Goal: Feedback & Contribution: Submit feedback/report problem

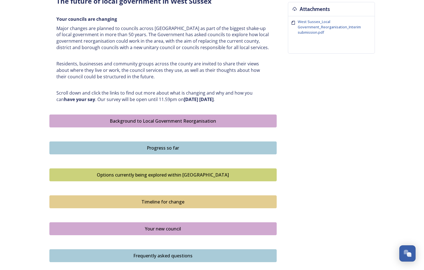
scroll to position [334, 0]
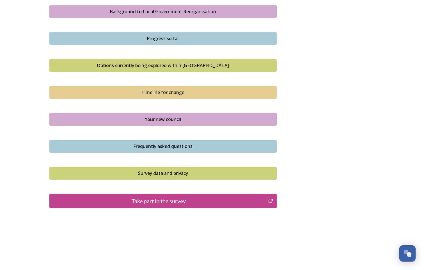
click at [213, 201] on div "Take part in the survey" at bounding box center [158, 201] width 213 height 8
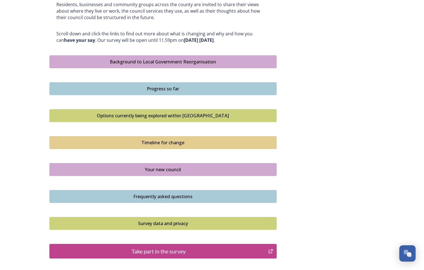
scroll to position [194, 0]
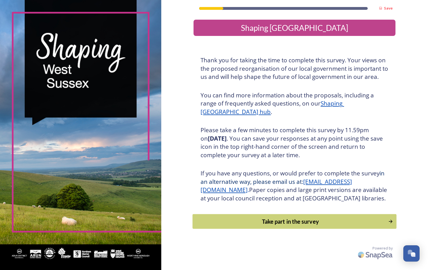
click at [297, 226] on div "Take part in the survey" at bounding box center [291, 221] width 190 height 8
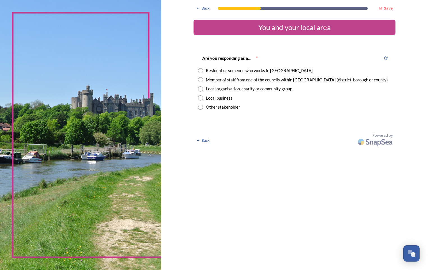
click at [200, 79] on input "radio" at bounding box center [200, 79] width 5 height 5
radio input "true"
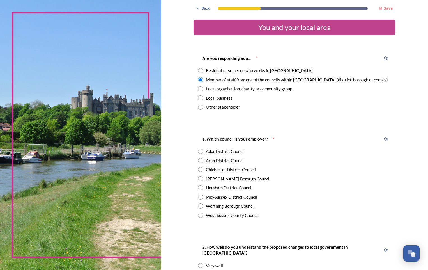
click at [199, 216] on input "radio" at bounding box center [200, 215] width 5 height 5
radio input "true"
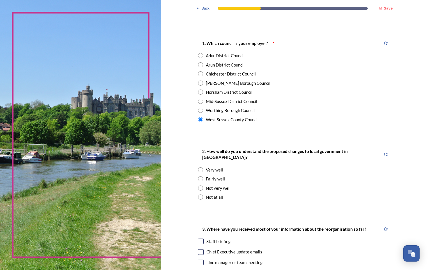
scroll to position [112, 0]
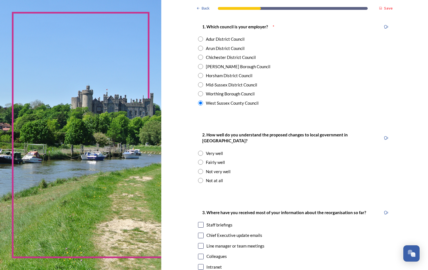
click at [199, 160] on input "radio" at bounding box center [200, 162] width 5 height 5
radio input "true"
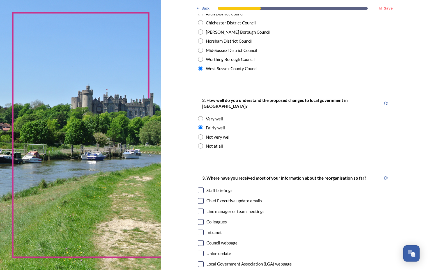
scroll to position [197, 0]
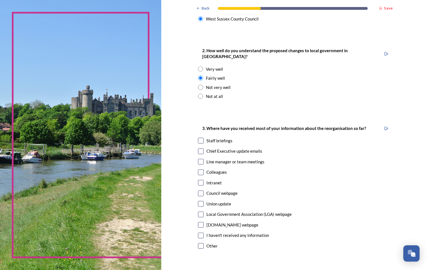
click at [202, 180] on input "checkbox" at bounding box center [201, 183] width 6 height 6
checkbox input "true"
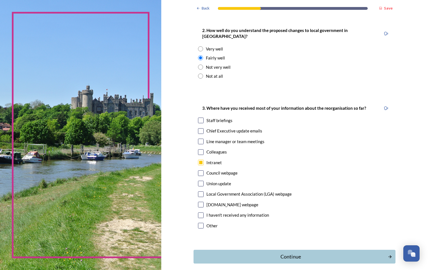
scroll to position [237, 0]
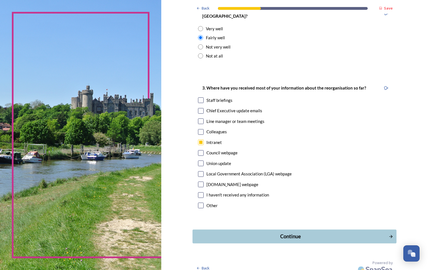
click at [293, 233] on div "Continue" at bounding box center [291, 237] width 190 height 8
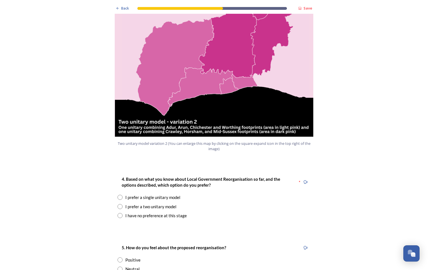
scroll to position [618, 0]
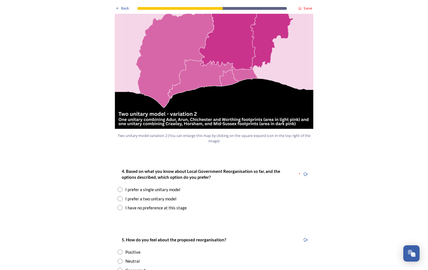
click at [118, 196] on input "radio" at bounding box center [120, 198] width 5 height 5
radio input "true"
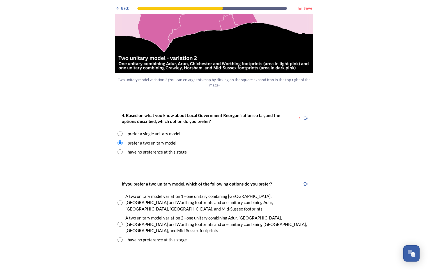
scroll to position [674, 0]
click at [119, 221] on input "radio" at bounding box center [120, 223] width 5 height 5
radio input "true"
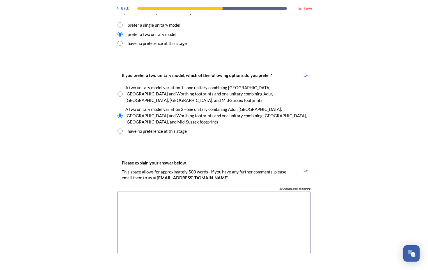
scroll to position [786, 0]
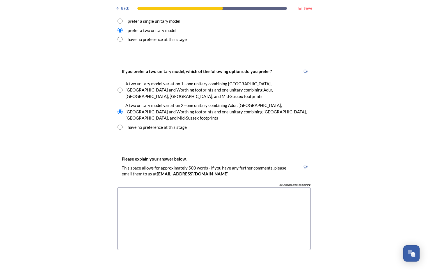
drag, startPoint x: 237, startPoint y: 194, endPoint x: 242, endPoint y: 197, distance: 6.3
click at [237, 194] on textarea at bounding box center [214, 218] width 193 height 63
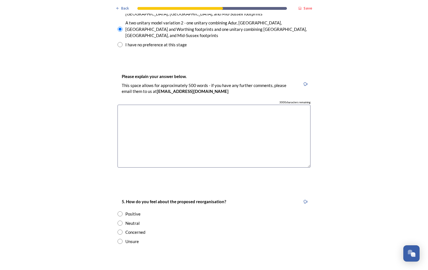
scroll to position [870, 0]
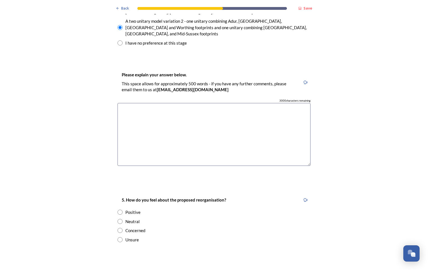
click at [118, 219] on input "radio" at bounding box center [120, 221] width 5 height 5
radio input "true"
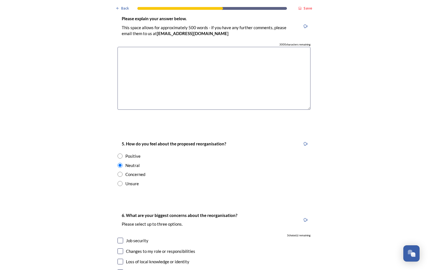
scroll to position [954, 0]
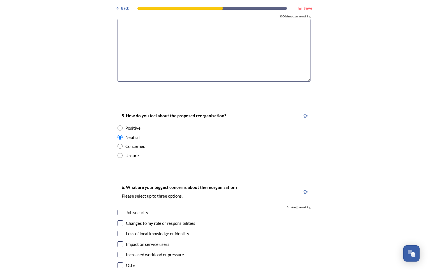
click at [118, 210] on input "checkbox" at bounding box center [121, 213] width 6 height 6
checkbox input "true"
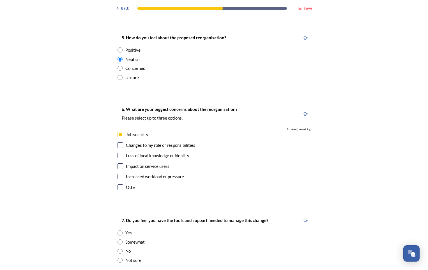
scroll to position [1039, 0]
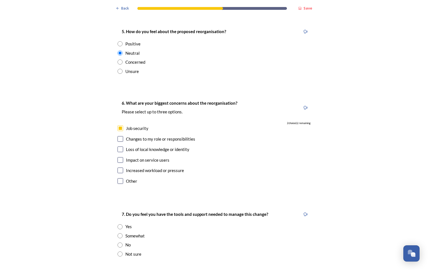
click at [119, 136] on input "checkbox" at bounding box center [121, 139] width 6 height 6
checkbox input "true"
click at [119, 168] on input "checkbox" at bounding box center [121, 171] width 6 height 6
checkbox input "true"
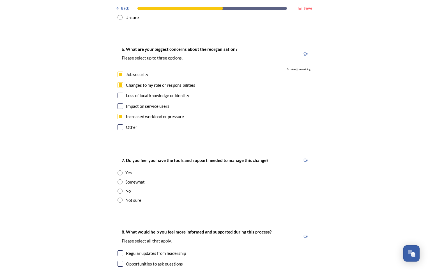
scroll to position [1095, 0]
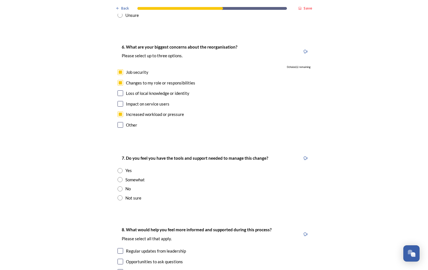
click at [118, 186] on input "radio" at bounding box center [120, 188] width 5 height 5
radio input "true"
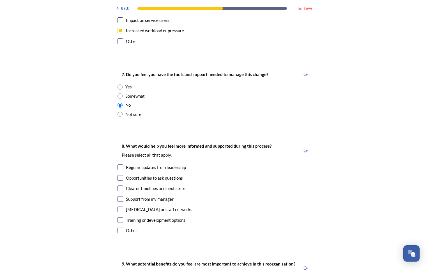
scroll to position [1179, 0]
click at [119, 164] on input "checkbox" at bounding box center [121, 167] width 6 height 6
checkbox input "true"
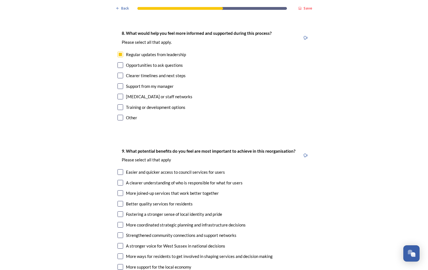
scroll to position [1319, 0]
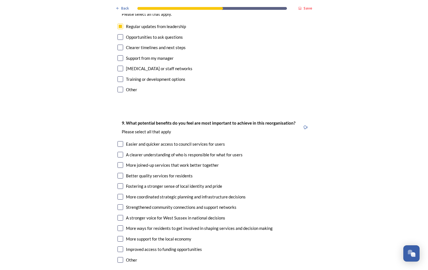
click at [120, 215] on input "checkbox" at bounding box center [121, 218] width 6 height 6
checkbox input "true"
click at [118, 183] on input "checkbox" at bounding box center [121, 186] width 6 height 6
checkbox input "true"
click at [119, 246] on input "checkbox" at bounding box center [121, 249] width 6 height 6
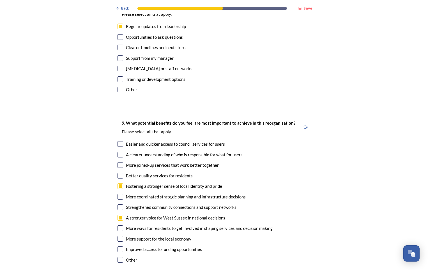
checkbox input "true"
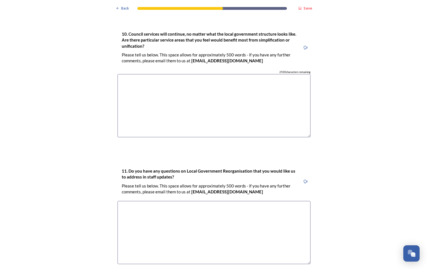
scroll to position [1615, 0]
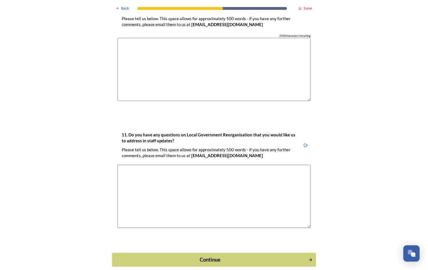
click at [198, 256] on div "Continue" at bounding box center [210, 260] width 190 height 8
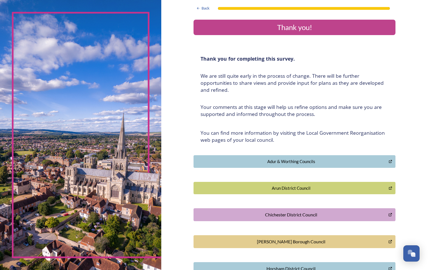
click at [110, 154] on img at bounding box center [80, 135] width 161 height 270
